Goal: Task Accomplishment & Management: Manage account settings

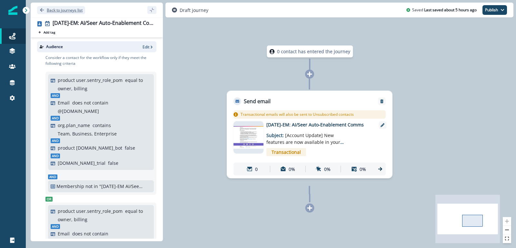
click at [40, 10] on icon "Go back" at bounding box center [42, 10] width 5 height 5
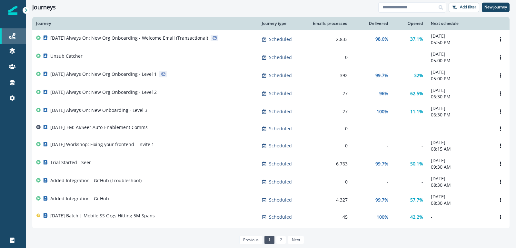
click at [16, 38] on div "Journeys" at bounding box center [13, 36] width 21 height 8
click at [491, 4] on button "New journey" at bounding box center [496, 8] width 28 height 10
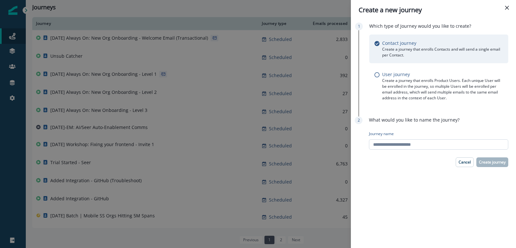
click at [393, 144] on input "Journey name" at bounding box center [438, 144] width 139 height 10
type input "**********"
click at [493, 165] on button "Create journey" at bounding box center [492, 162] width 32 height 10
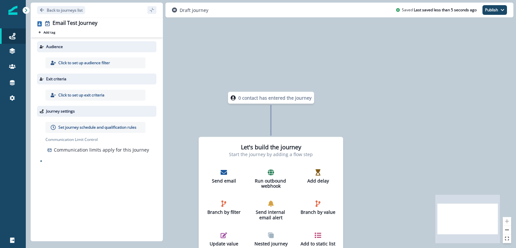
click at [96, 60] on div "Click to set up audience filter" at bounding box center [95, 62] width 100 height 11
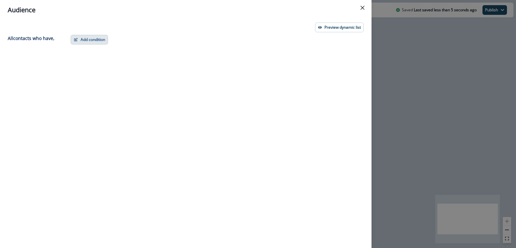
click at [85, 41] on button "Add condition" at bounding box center [89, 40] width 37 height 10
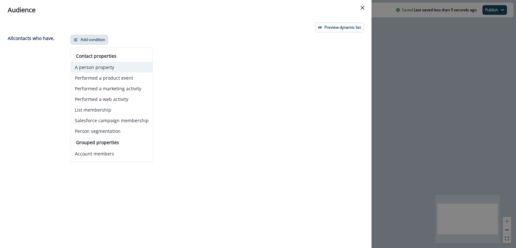
click at [97, 67] on button "A person property" at bounding box center [112, 67] width 82 height 11
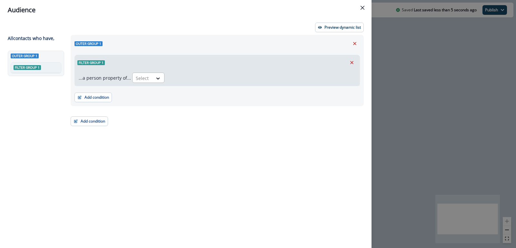
click at [144, 77] on div at bounding box center [143, 78] width 14 height 8
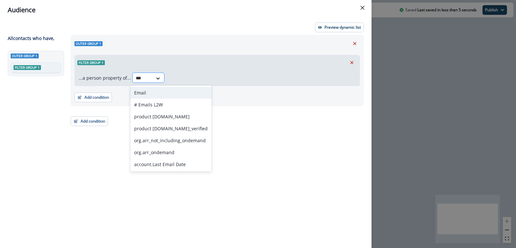
type input "****"
click at [138, 89] on div "Email" at bounding box center [170, 93] width 81 height 12
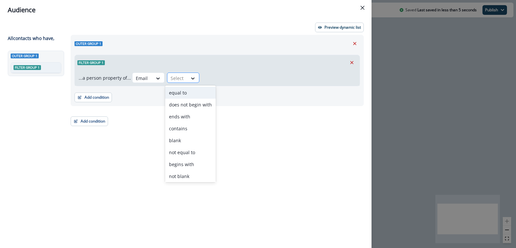
click at [173, 81] on div at bounding box center [177, 78] width 14 height 8
click at [179, 95] on div "equal to" at bounding box center [190, 93] width 51 height 12
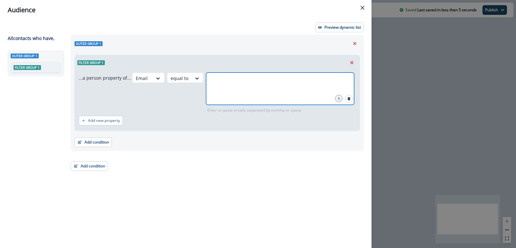
click at [221, 84] on input "text" at bounding box center [280, 80] width 146 height 13
type input "**********"
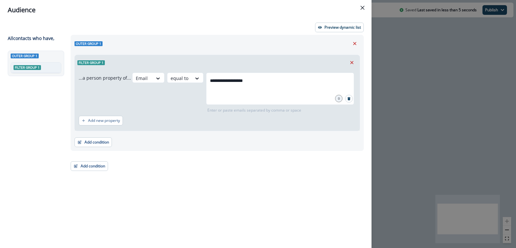
click at [176, 100] on div "**********" at bounding box center [243, 93] width 223 height 41
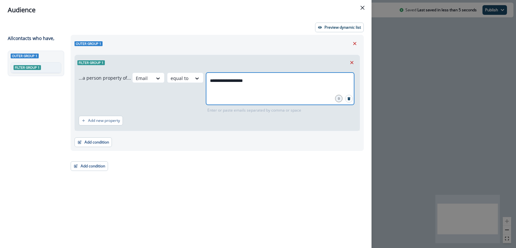
click at [252, 85] on input "**********" at bounding box center [280, 80] width 146 height 13
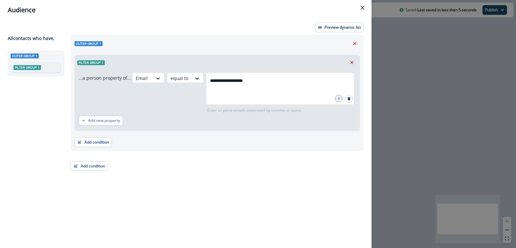
click at [189, 105] on div "**********" at bounding box center [243, 93] width 223 height 41
click at [221, 114] on div "Add new property" at bounding box center [217, 120] width 277 height 15
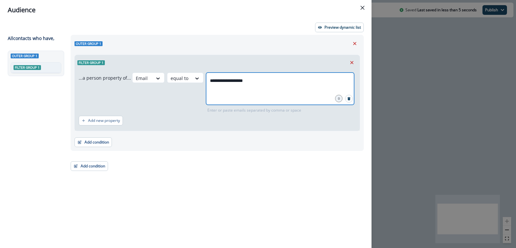
click at [257, 80] on input "**********" at bounding box center [280, 80] width 146 height 13
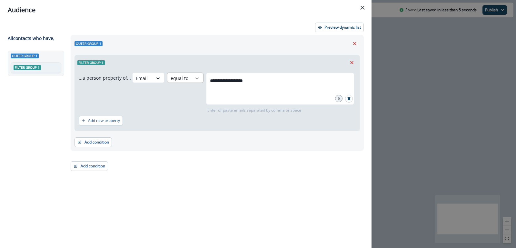
click at [194, 76] on icon at bounding box center [197, 78] width 6 height 6
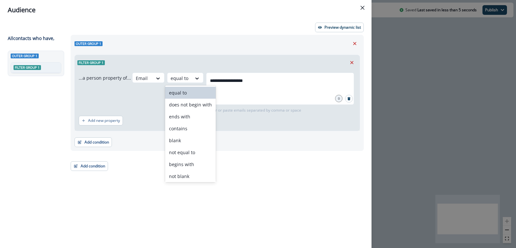
click at [187, 92] on div "equal to" at bounding box center [190, 93] width 51 height 12
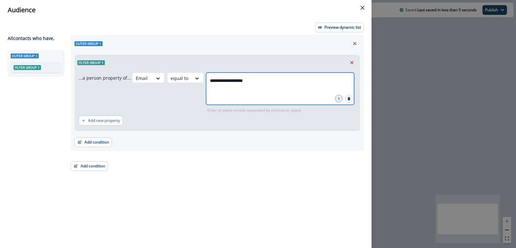
click at [247, 80] on input "**********" at bounding box center [280, 80] width 146 height 13
drag, startPoint x: 259, startPoint y: 80, endPoint x: 203, endPoint y: 80, distance: 55.8
click at [206, 80] on div "**********" at bounding box center [280, 89] width 148 height 32
click at [258, 79] on input "**********" at bounding box center [280, 80] width 146 height 13
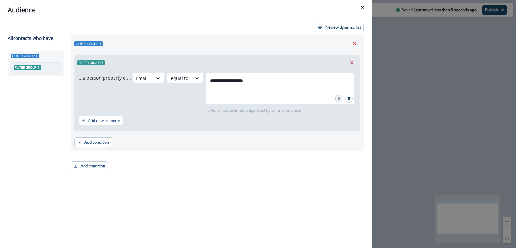
click at [240, 120] on div "Add new property" at bounding box center [217, 120] width 277 height 15
click at [336, 29] on p "Preview dynamic list" at bounding box center [342, 27] width 36 height 5
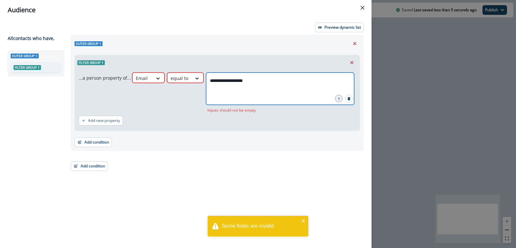
click at [258, 84] on input "**********" at bounding box center [280, 80] width 146 height 13
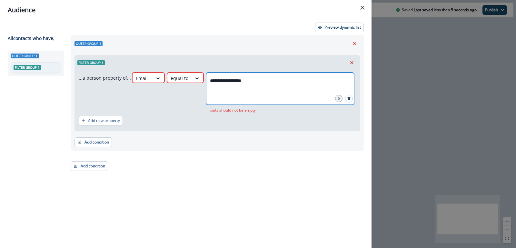
type input "**********"
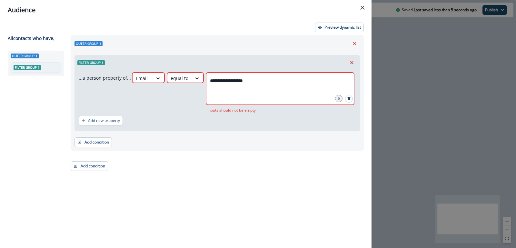
click at [198, 110] on div "**********" at bounding box center [243, 93] width 223 height 41
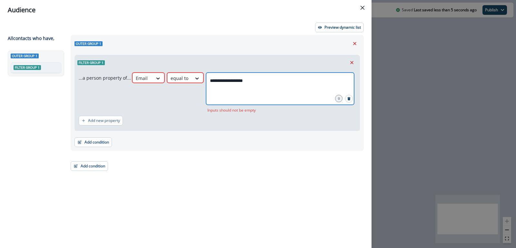
click at [259, 80] on input "**********" at bounding box center [280, 80] width 146 height 13
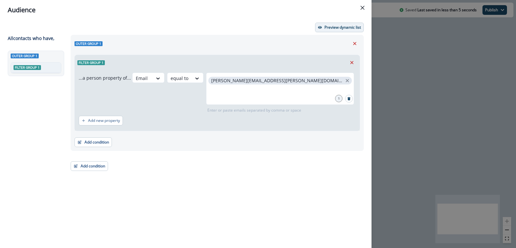
click at [336, 29] on p "Preview dynamic list" at bounding box center [342, 27] width 36 height 5
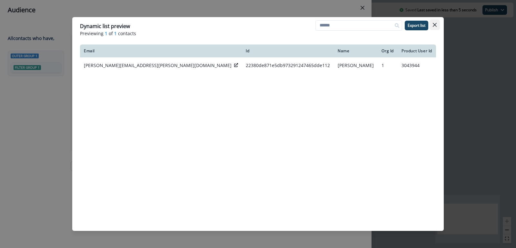
click at [433, 25] on icon "Close" at bounding box center [435, 25] width 4 height 4
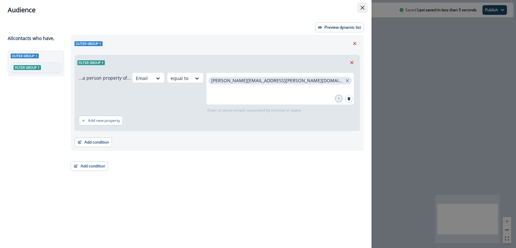
click at [362, 10] on button "Close" at bounding box center [362, 8] width 10 height 10
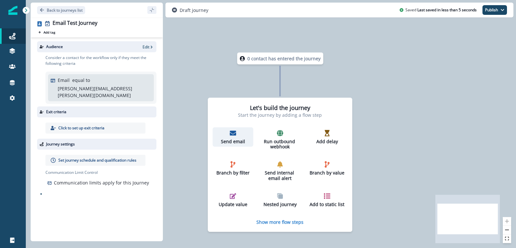
click at [234, 132] on icon "button" at bounding box center [232, 133] width 6 height 6
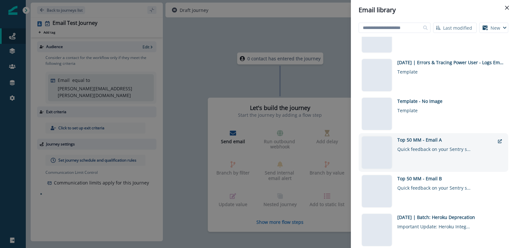
scroll to position [446, 0]
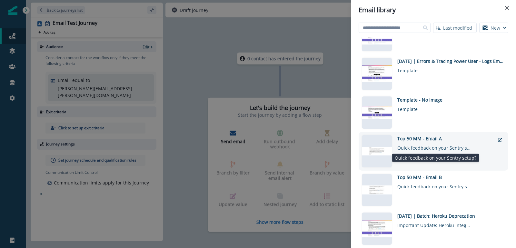
click at [415, 149] on div "Quick feedback on your Sentry setup?" at bounding box center [434, 146] width 74 height 9
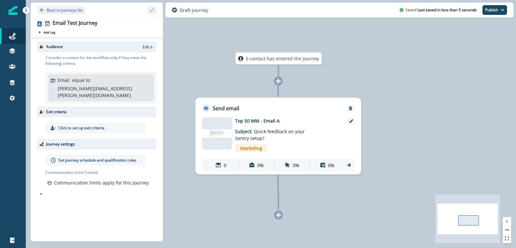
click at [216, 135] on img at bounding box center [217, 133] width 30 height 8
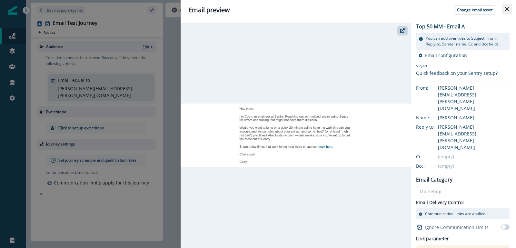
click at [505, 12] on button "Close" at bounding box center [506, 9] width 10 height 10
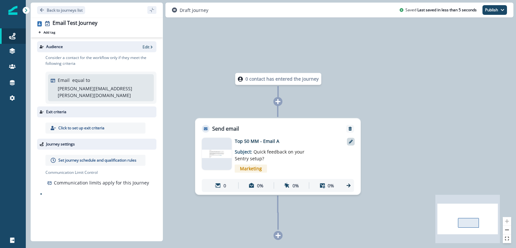
click at [352, 143] on div at bounding box center [351, 142] width 8 height 8
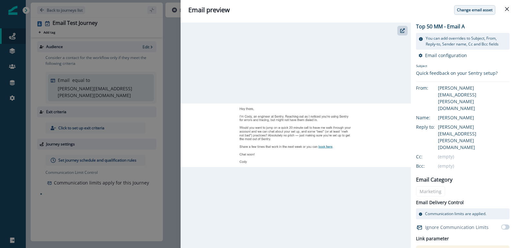
click at [485, 8] on p "Change email asset" at bounding box center [474, 10] width 35 height 5
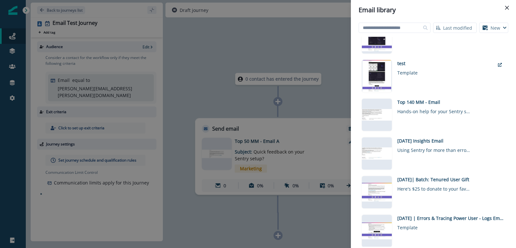
scroll to position [290, 0]
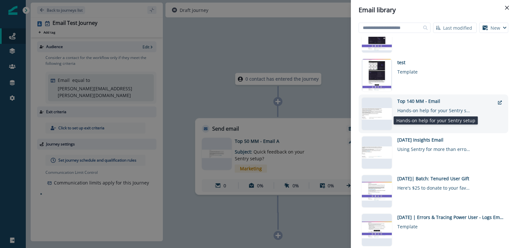
click at [423, 112] on div "Hands-on help for your Sentry setup" at bounding box center [434, 108] width 74 height 9
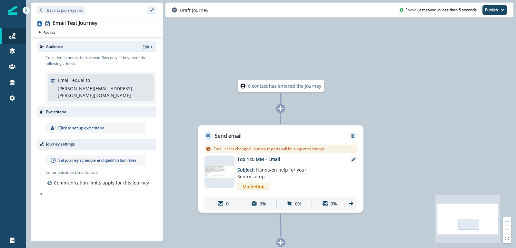
click at [390, 87] on div "0 contact has entered the journey Send email Email asset changed, journey repor…" at bounding box center [271, 124] width 490 height 248
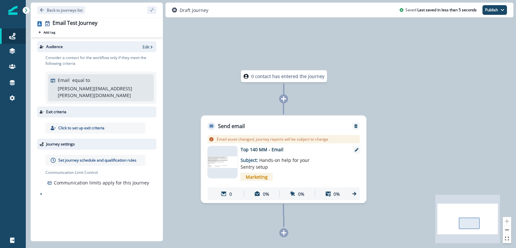
click at [93, 157] on p "Set journey schedule and qualification rules" at bounding box center [97, 160] width 78 height 6
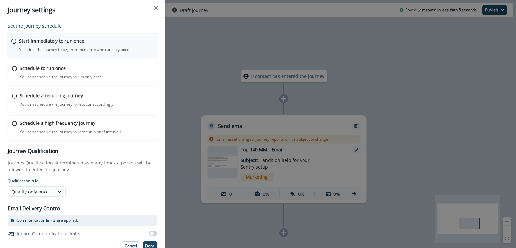
click at [63, 49] on p "Schedule the journey to begin immediately and run only once" at bounding box center [74, 50] width 110 height 6
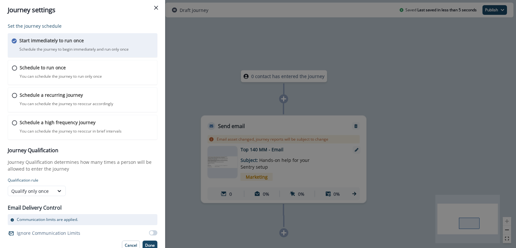
scroll to position [4, 0]
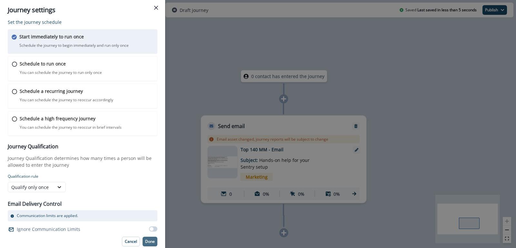
click at [149, 240] on p "Done" at bounding box center [150, 241] width 10 height 5
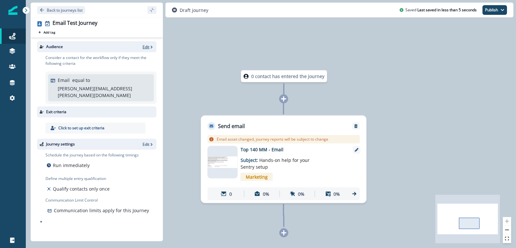
click at [148, 46] on p "Edit" at bounding box center [145, 46] width 7 height 5
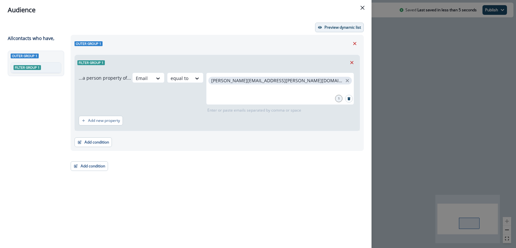
click at [341, 26] on p "Preview dynamic list" at bounding box center [342, 27] width 36 height 5
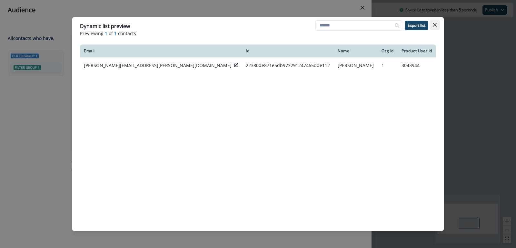
click at [435, 23] on icon "Close" at bounding box center [435, 25] width 4 height 4
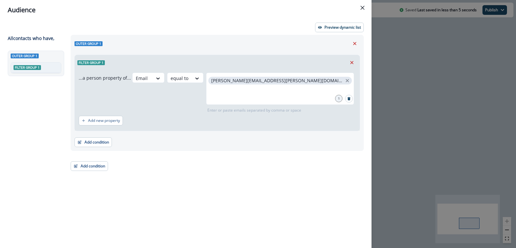
click at [407, 99] on div "Audience Preview dynamic list All contact s who have, Outer group 1 Filter grou…" at bounding box center [258, 124] width 516 height 248
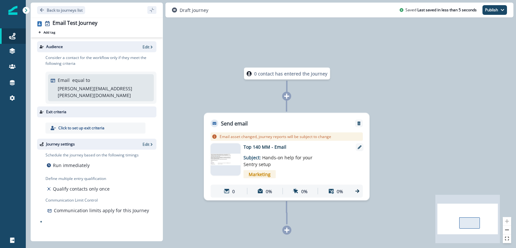
click at [238, 155] on img at bounding box center [225, 159] width 30 height 11
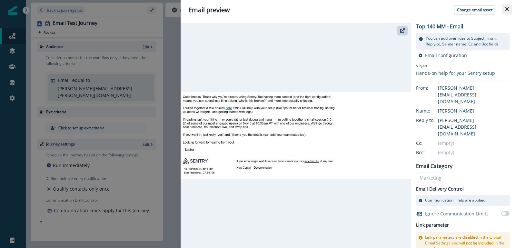
click at [506, 8] on icon "Close" at bounding box center [507, 9] width 4 height 4
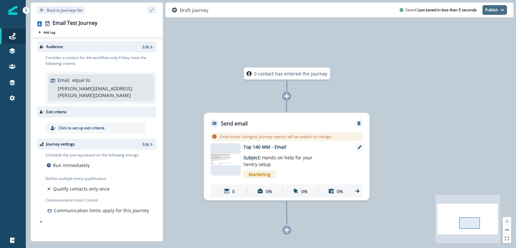
click at [491, 11] on button "Publish" at bounding box center [494, 10] width 24 height 10
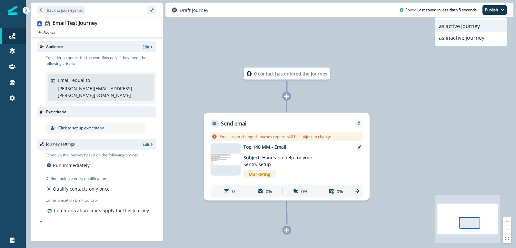
click at [463, 27] on button "as active journey" at bounding box center [471, 26] width 72 height 12
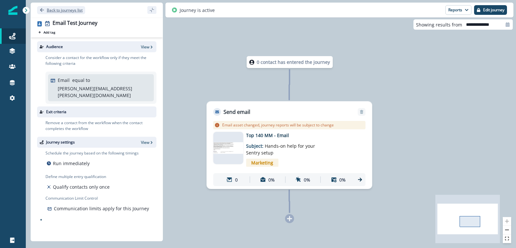
click at [57, 12] on p "Back to journeys list" at bounding box center [65, 9] width 36 height 5
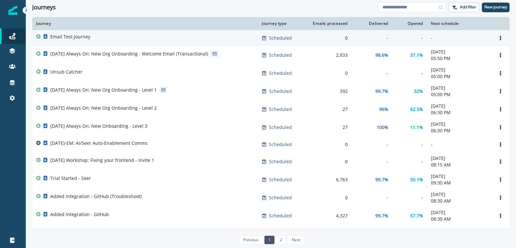
click at [99, 37] on div "Email Test Journey" at bounding box center [145, 38] width 218 height 9
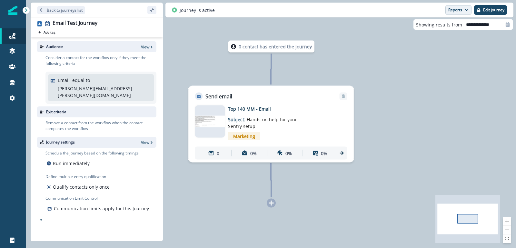
click at [455, 11] on button "Reports" at bounding box center [458, 10] width 26 height 10
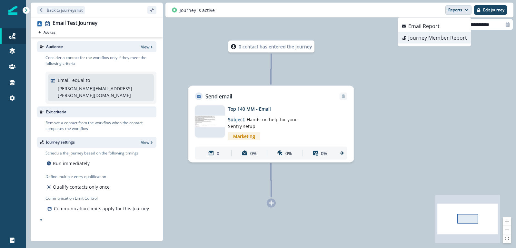
click at [429, 41] on p "Journey Member Report" at bounding box center [437, 38] width 59 height 8
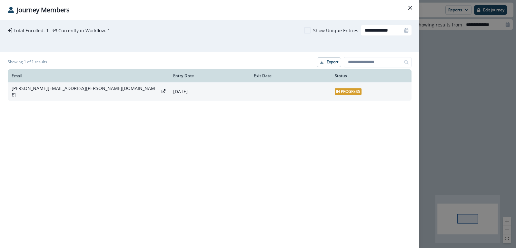
click at [168, 91] on td "[PERSON_NAME][EMAIL_ADDRESS][PERSON_NAME][DOMAIN_NAME]" at bounding box center [88, 91] width 161 height 18
click at [132, 91] on div "[PERSON_NAME][EMAIL_ADDRESS][PERSON_NAME][DOMAIN_NAME]" at bounding box center [89, 91] width 154 height 13
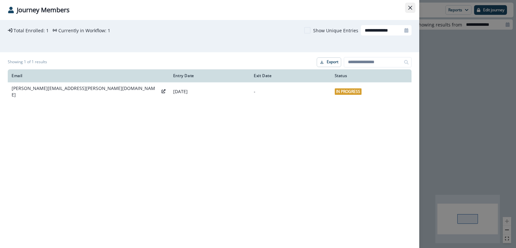
click at [414, 5] on button "Close" at bounding box center [410, 8] width 10 height 10
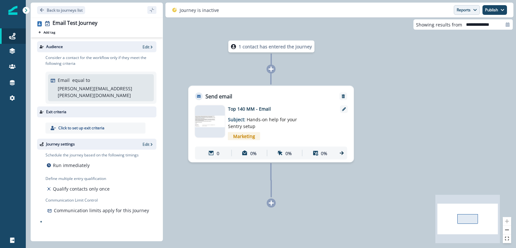
click at [474, 13] on button "Reports" at bounding box center [466, 10] width 26 height 10
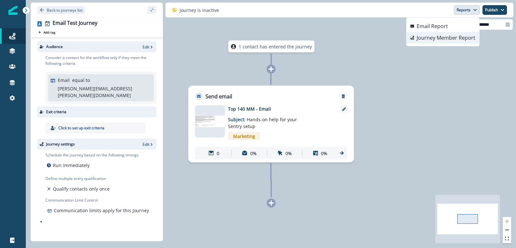
click at [443, 37] on p "Journey Member Report" at bounding box center [445, 38] width 59 height 8
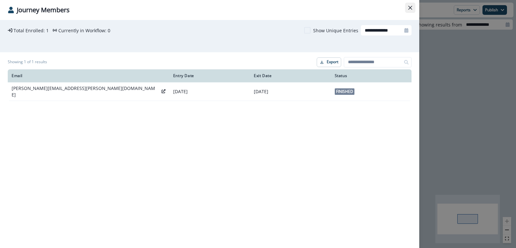
click at [405, 7] on button "Close" at bounding box center [410, 8] width 10 height 10
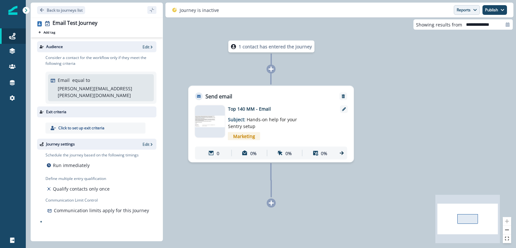
click at [460, 7] on button "Reports" at bounding box center [466, 10] width 26 height 10
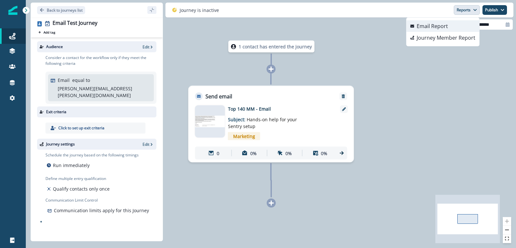
click at [440, 27] on p "Email Report" at bounding box center [431, 26] width 31 height 8
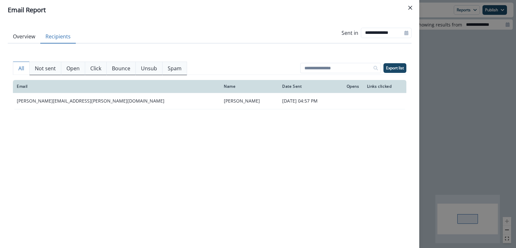
click at [56, 35] on button "Recipients" at bounding box center [57, 37] width 35 height 14
click at [47, 72] on p "Not sent" at bounding box center [45, 68] width 21 height 8
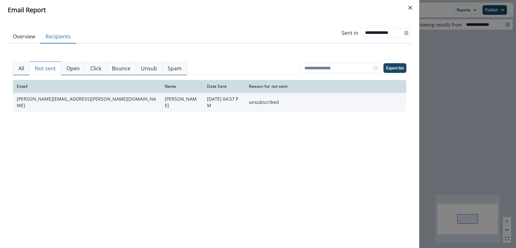
click at [230, 101] on p "[DATE] 04:57 PM" at bounding box center [224, 102] width 34 height 13
click at [47, 102] on td "[PERSON_NAME][EMAIL_ADDRESS][PERSON_NAME][DOMAIN_NAME]" at bounding box center [87, 102] width 148 height 18
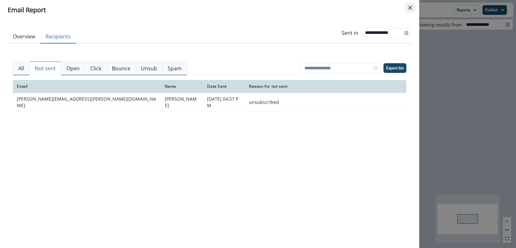
click at [407, 7] on button "Close" at bounding box center [410, 8] width 10 height 10
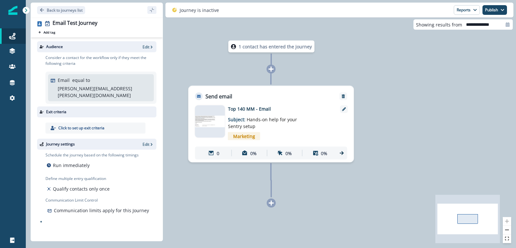
click at [88, 78] on p "equal to" at bounding box center [81, 80] width 18 height 7
click at [146, 47] on p "Edit" at bounding box center [145, 46] width 7 height 5
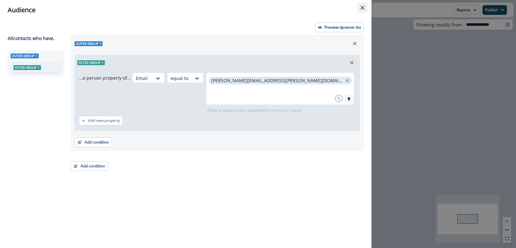
click at [362, 10] on button "Close" at bounding box center [362, 8] width 10 height 10
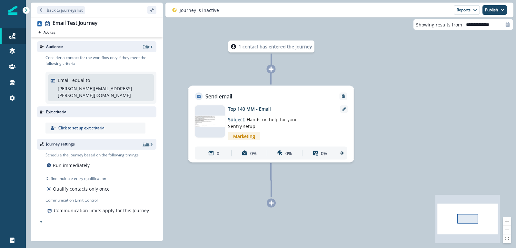
click at [148, 141] on p "Edit" at bounding box center [145, 143] width 7 height 5
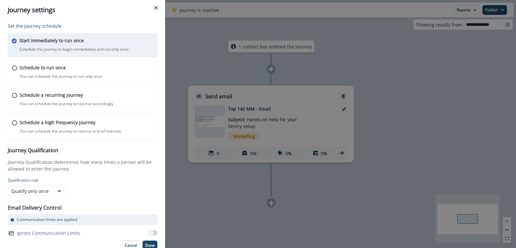
scroll to position [4, 0]
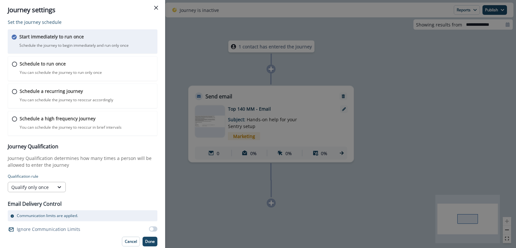
click at [59, 182] on div at bounding box center [60, 187] width 12 height 10
click at [38, 222] on div "Qualify always" at bounding box center [37, 225] width 58 height 12
click at [149, 239] on p "Done" at bounding box center [150, 241] width 10 height 5
click at [147, 237] on button "Done" at bounding box center [149, 242] width 15 height 10
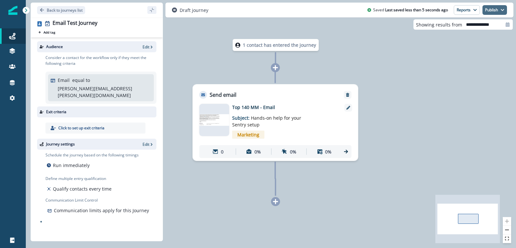
click at [499, 14] on button "Publish" at bounding box center [494, 10] width 24 height 10
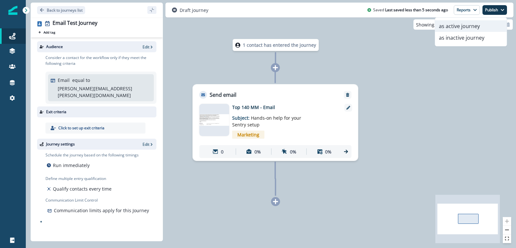
click at [456, 28] on button "as active journey" at bounding box center [471, 26] width 72 height 12
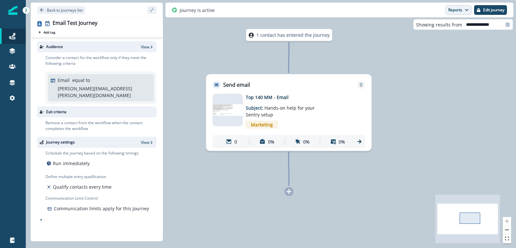
click at [455, 10] on button "Reports" at bounding box center [458, 10] width 26 height 10
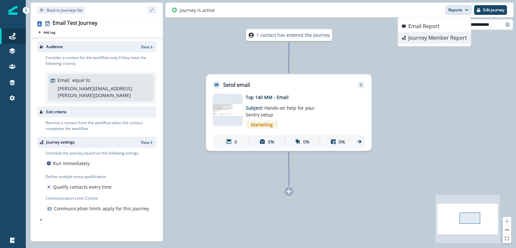
click at [435, 35] on p "Journey Member Report" at bounding box center [437, 38] width 59 height 8
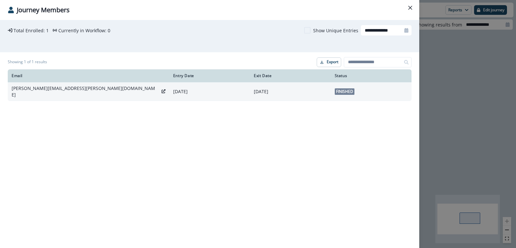
click at [106, 89] on div "[PERSON_NAME][EMAIL_ADDRESS][PERSON_NAME][DOMAIN_NAME]" at bounding box center [89, 91] width 154 height 13
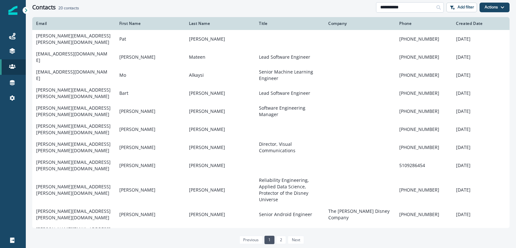
click at [418, 8] on input "**********" at bounding box center [410, 7] width 68 height 10
type input "**********"
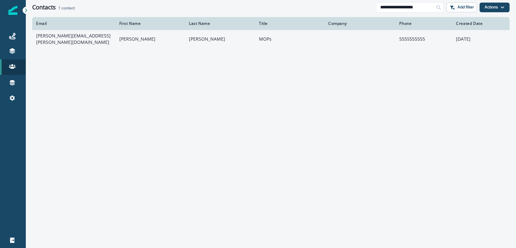
click at [184, 41] on td "Jeff" at bounding box center [150, 39] width 70 height 18
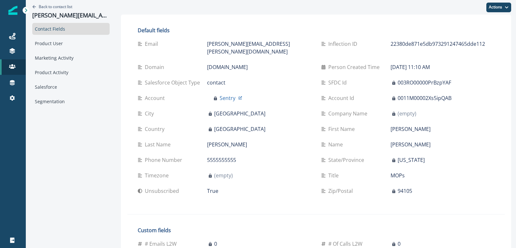
click at [207, 187] on p "True" at bounding box center [212, 191] width 11 height 8
click at [506, 5] on icon "button" at bounding box center [506, 7] width 4 height 4
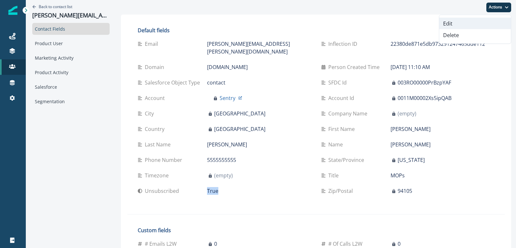
click at [471, 21] on button "Edit" at bounding box center [475, 24] width 72 height 12
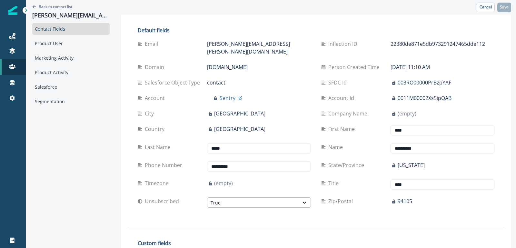
click at [220, 199] on div "True" at bounding box center [252, 202] width 85 height 7
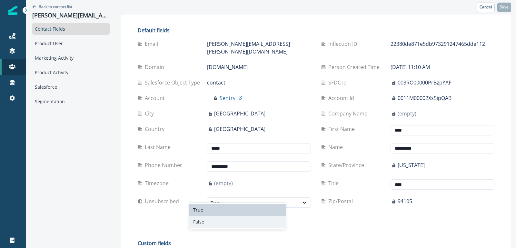
click at [201, 223] on div "False" at bounding box center [237, 222] width 96 height 12
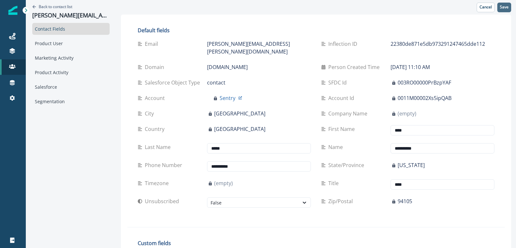
click at [505, 8] on p "Save" at bounding box center [504, 7] width 9 height 5
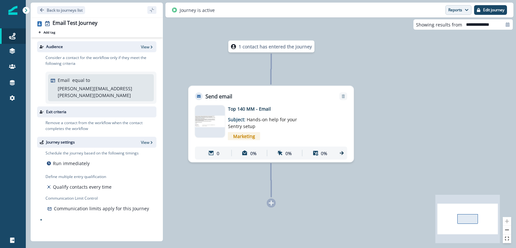
click at [462, 12] on button "Reports" at bounding box center [458, 10] width 26 height 10
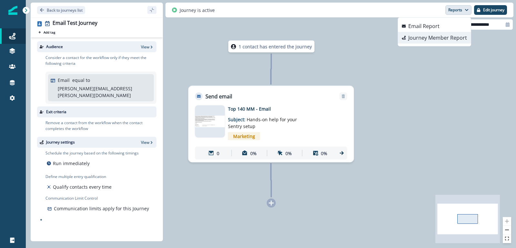
click at [427, 36] on p "Journey Member Report" at bounding box center [437, 38] width 59 height 8
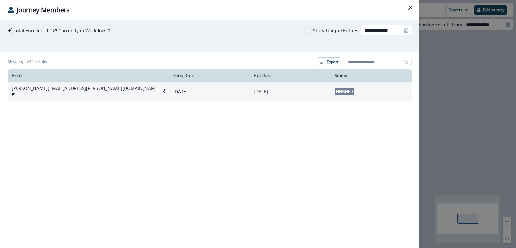
click at [142, 86] on td "[PERSON_NAME][EMAIL_ADDRESS][PERSON_NAME][DOMAIN_NAME]" at bounding box center [88, 91] width 161 height 18
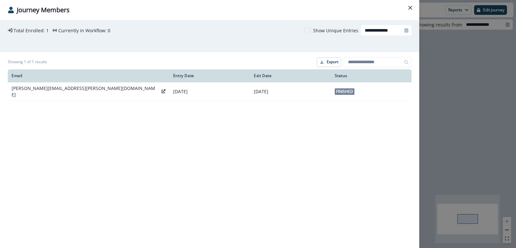
click at [314, 33] on label "Show Unique Entries" at bounding box center [331, 30] width 54 height 7
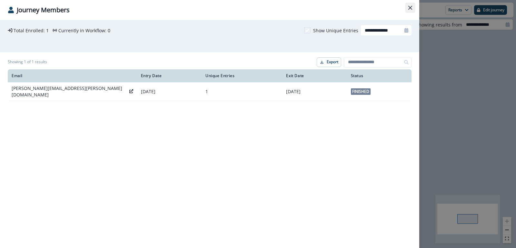
click at [411, 7] on icon "Close" at bounding box center [410, 8] width 4 height 4
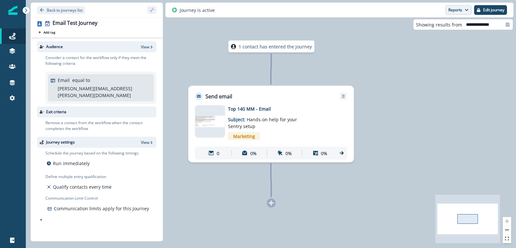
click at [462, 9] on button "Reports" at bounding box center [458, 10] width 26 height 10
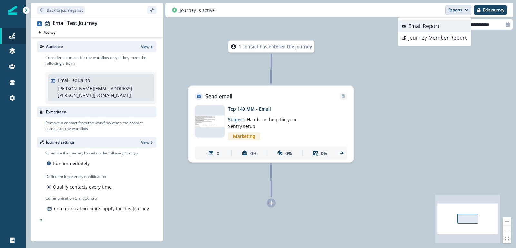
click at [439, 27] on p "Email Report" at bounding box center [423, 26] width 31 height 8
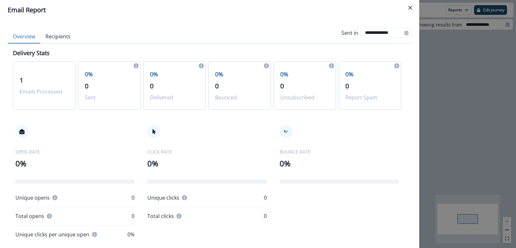
click at [63, 37] on button "Recipients" at bounding box center [57, 37] width 35 height 14
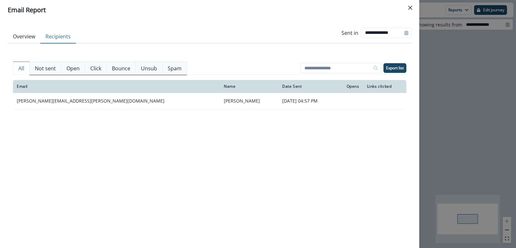
click at [26, 37] on button "Overview" at bounding box center [24, 37] width 33 height 14
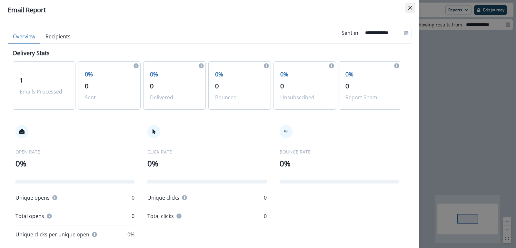
click at [409, 7] on icon "Close" at bounding box center [410, 8] width 4 height 4
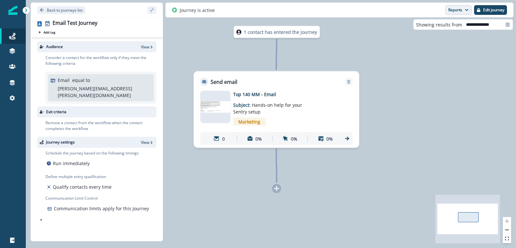
click at [453, 12] on button "Reports" at bounding box center [458, 10] width 26 height 10
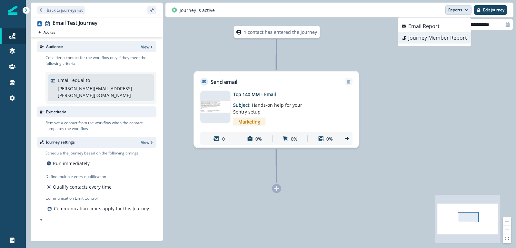
click at [433, 36] on p "Journey Member Report" at bounding box center [437, 38] width 59 height 8
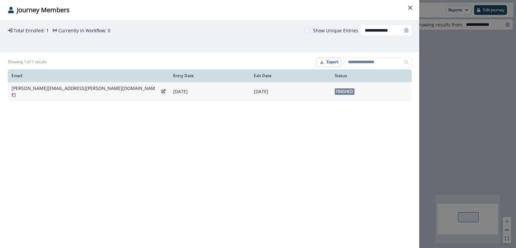
click at [81, 91] on div "[PERSON_NAME][EMAIL_ADDRESS][PERSON_NAME][DOMAIN_NAME]" at bounding box center [89, 91] width 154 height 13
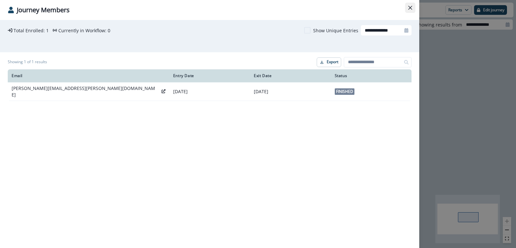
click at [408, 7] on icon "Close" at bounding box center [410, 8] width 4 height 4
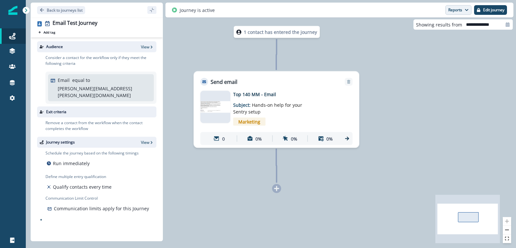
click at [458, 11] on button "Reports" at bounding box center [458, 10] width 26 height 10
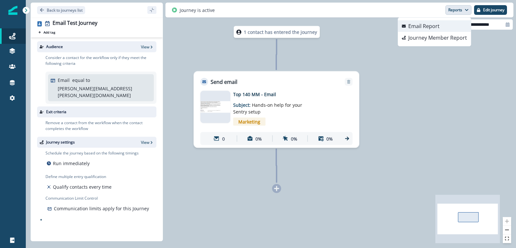
click at [429, 29] on p "Email Report" at bounding box center [423, 26] width 31 height 8
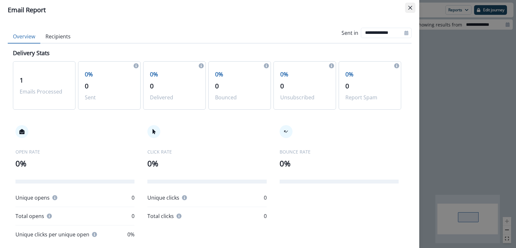
click at [407, 4] on button "Close" at bounding box center [410, 8] width 10 height 10
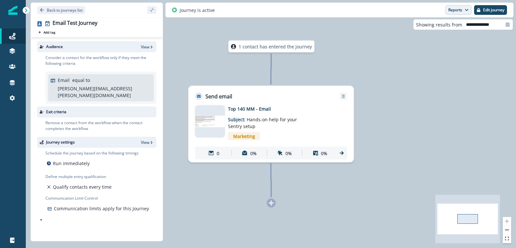
click at [462, 10] on button "Reports" at bounding box center [458, 10] width 26 height 10
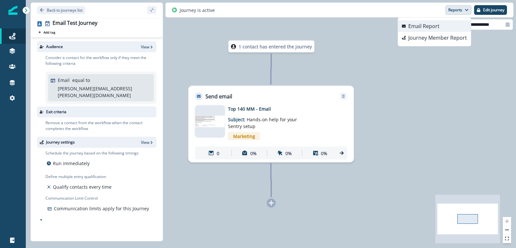
click at [424, 29] on p "Email Report" at bounding box center [423, 26] width 31 height 8
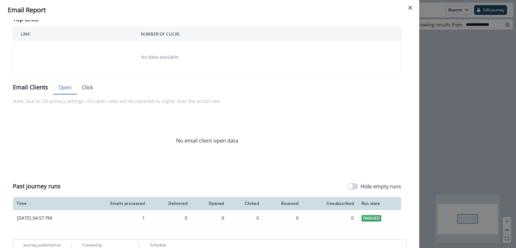
scroll to position [258, 0]
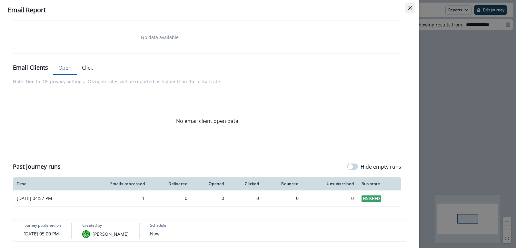
click at [407, 12] on button "Close" at bounding box center [410, 8] width 10 height 10
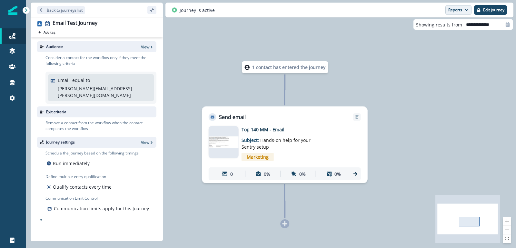
click at [462, 10] on button "Reports" at bounding box center [458, 10] width 26 height 10
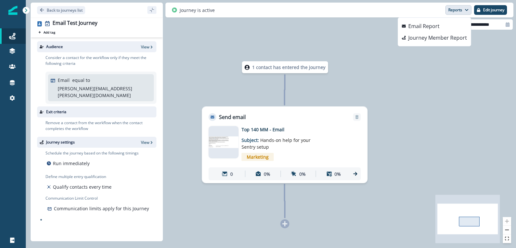
click at [366, 44] on div "1 contact has entered the journey Send email Email asset changed, journey repor…" at bounding box center [271, 124] width 490 height 248
click at [418, 28] on p "Email Report" at bounding box center [423, 26] width 31 height 8
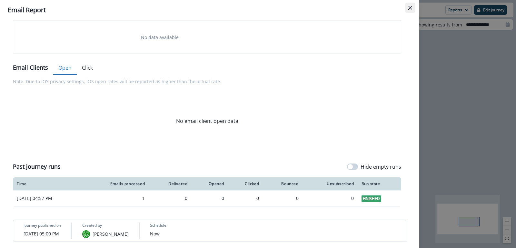
click at [413, 10] on button "Close" at bounding box center [410, 8] width 10 height 10
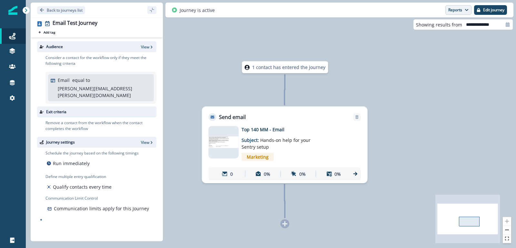
click at [458, 12] on button "Reports" at bounding box center [458, 10] width 26 height 10
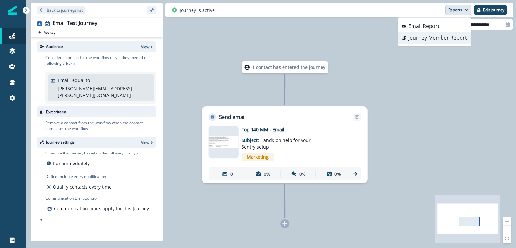
click at [429, 38] on p "Journey Member Report" at bounding box center [437, 38] width 59 height 8
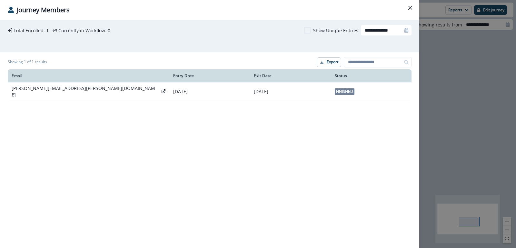
click at [307, 27] on label "Show Unique Entries" at bounding box center [331, 30] width 54 height 7
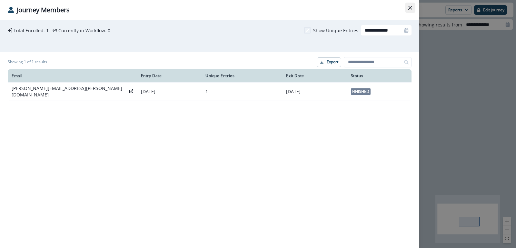
click at [409, 6] on icon "Close" at bounding box center [410, 8] width 4 height 4
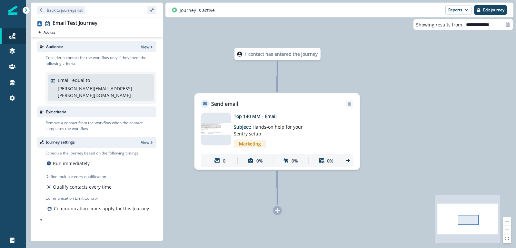
click at [60, 10] on p "Back to journeys list" at bounding box center [65, 9] width 36 height 5
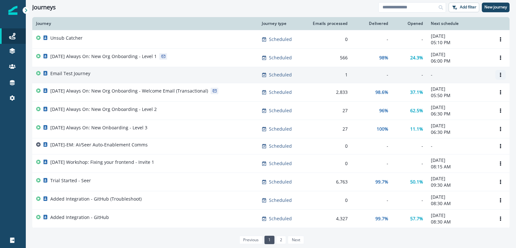
click at [500, 74] on icon "Options" at bounding box center [500, 75] width 1 height 5
click at [464, 92] on button "Clone" at bounding box center [469, 90] width 72 height 10
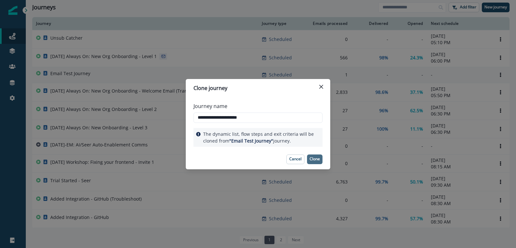
click at [319, 158] on p "Clone" at bounding box center [314, 159] width 10 height 5
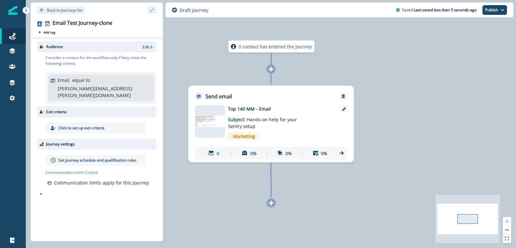
click at [105, 157] on p "Set journey schedule and qualification rules" at bounding box center [97, 160] width 78 height 6
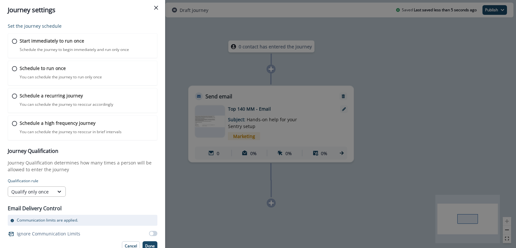
click at [53, 191] on div "Qualify only once" at bounding box center [31, 192] width 46 height 8
click at [47, 199] on div "Qualify only once" at bounding box center [37, 205] width 58 height 12
click at [64, 37] on p "Start immediately to run once" at bounding box center [51, 40] width 65 height 7
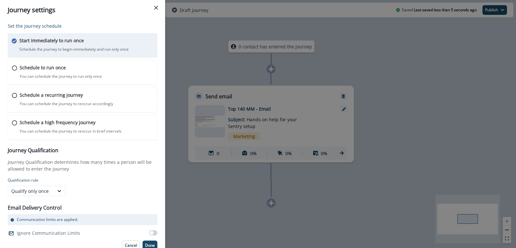
scroll to position [4, 0]
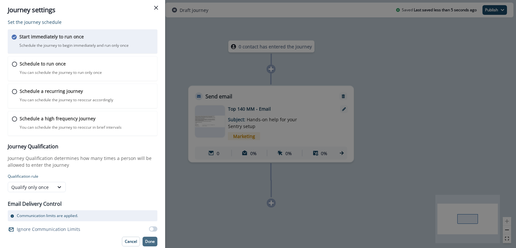
click at [148, 241] on p "Done" at bounding box center [150, 241] width 10 height 5
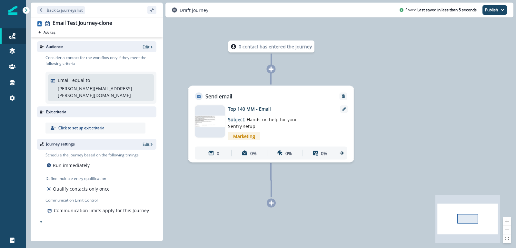
click at [148, 49] on p "Edit" at bounding box center [145, 46] width 7 height 5
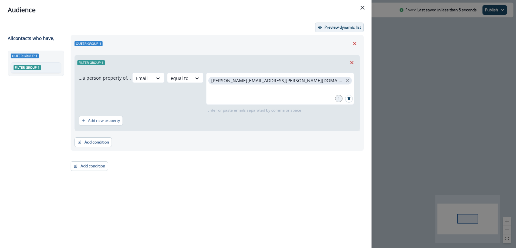
click at [333, 28] on p "Preview dynamic list" at bounding box center [342, 27] width 36 height 5
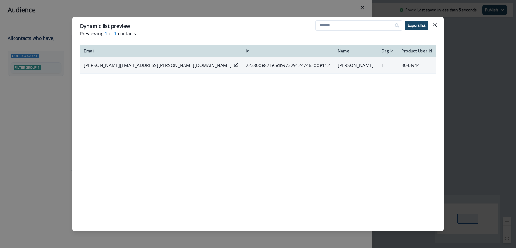
click at [234, 65] on icon at bounding box center [236, 65] width 4 height 4
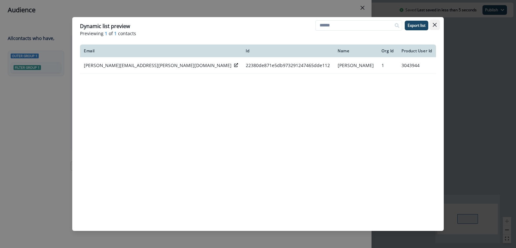
click at [433, 25] on icon "Close" at bounding box center [435, 25] width 4 height 4
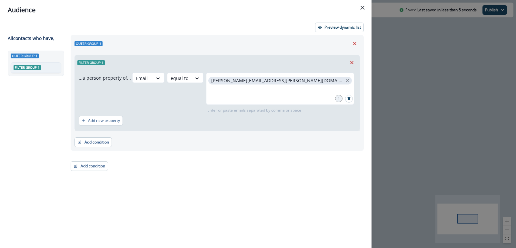
click at [316, 44] on div "Outer group 1" at bounding box center [216, 44] width 285 height 10
click at [350, 27] on p "Preview dynamic list" at bounding box center [342, 27] width 36 height 5
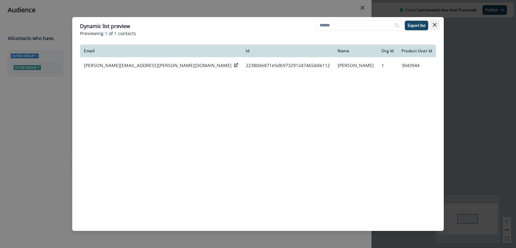
click at [437, 24] on button "Close" at bounding box center [434, 25] width 10 height 10
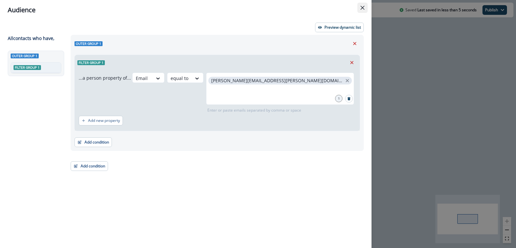
click at [364, 5] on button "Close" at bounding box center [362, 8] width 10 height 10
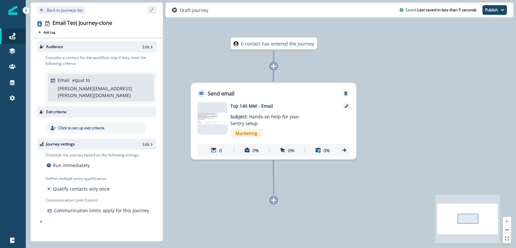
click at [490, 15] on div "Draft journey Saved Last saved in less than 5 seconds Publish as active journey…" at bounding box center [339, 10] width 348 height 15
click at [489, 13] on button "Publish" at bounding box center [494, 10] width 24 height 10
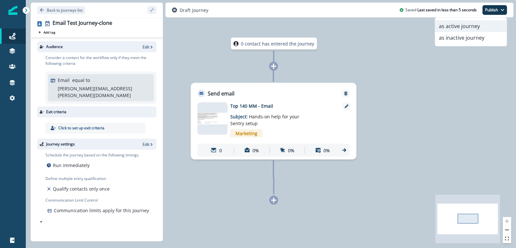
click at [469, 25] on button "as active journey" at bounding box center [471, 26] width 72 height 12
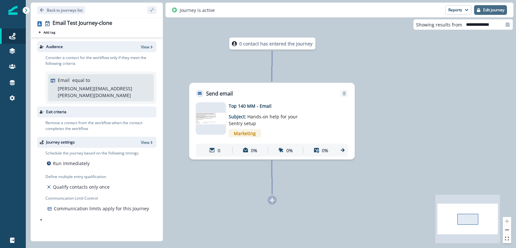
click at [488, 9] on p "Edit journey" at bounding box center [493, 10] width 21 height 5
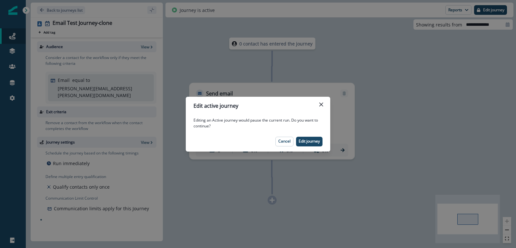
click at [302, 146] on footer "Cancel Edit journey" at bounding box center [258, 141] width 144 height 20
click at [314, 138] on button "Edit journey" at bounding box center [309, 142] width 26 height 10
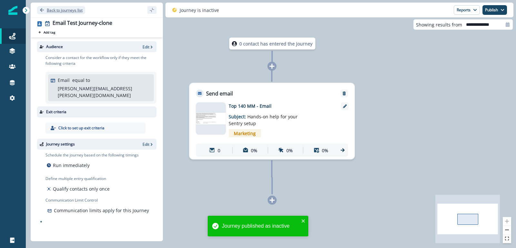
click at [59, 11] on p "Back to journeys list" at bounding box center [65, 9] width 36 height 5
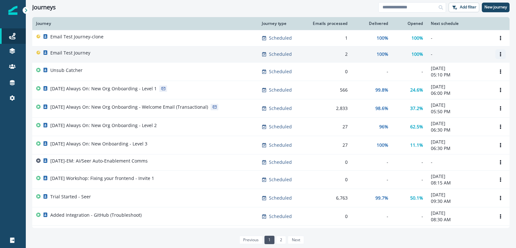
click at [501, 54] on icon "Options" at bounding box center [500, 54] width 1 height 5
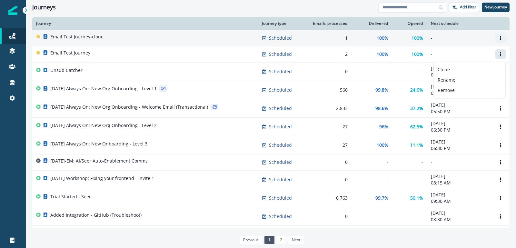
click at [501, 39] on icon "Options" at bounding box center [500, 38] width 5 height 5
click at [456, 72] on button "Remove" at bounding box center [469, 74] width 72 height 10
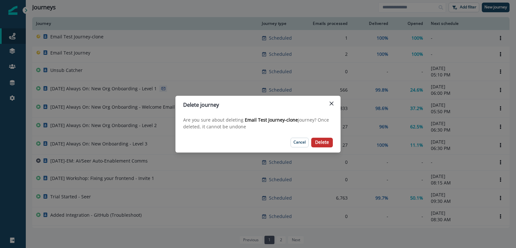
click at [317, 143] on p "Delete" at bounding box center [322, 142] width 14 height 5
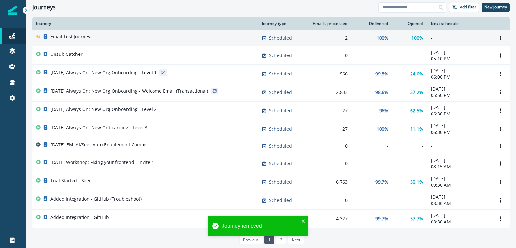
click at [142, 38] on div "Email Test Journey" at bounding box center [145, 38] width 218 height 9
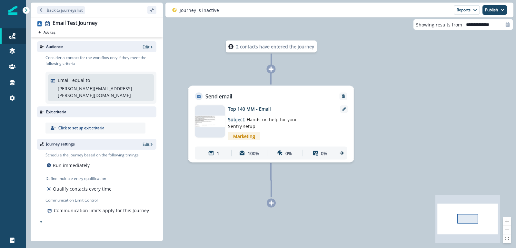
click at [63, 12] on p "Back to journeys list" at bounding box center [65, 9] width 36 height 5
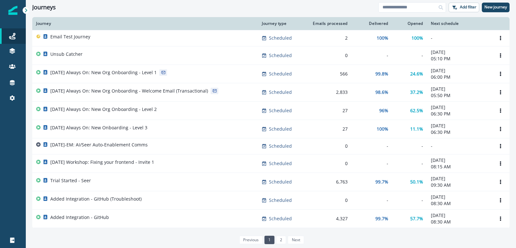
click at [272, 12] on div "Journeys Add filter New journey" at bounding box center [271, 7] width 490 height 15
